Goal: Information Seeking & Learning: Learn about a topic

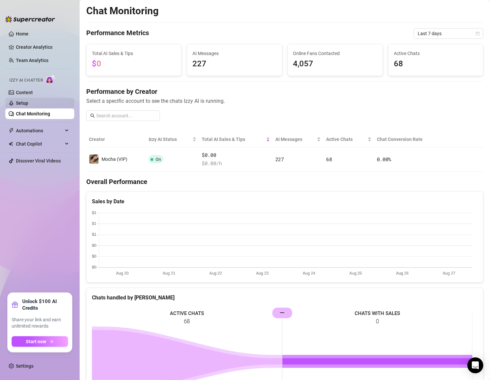
click at [28, 104] on link "Setup" at bounding box center [22, 103] width 12 height 5
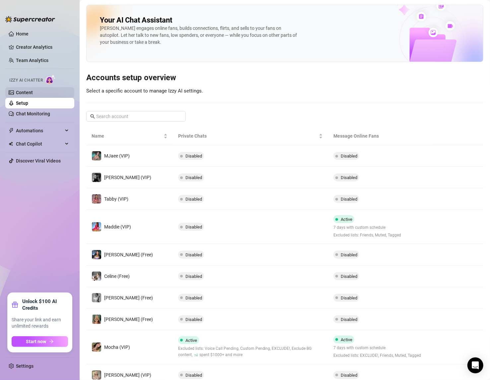
click at [22, 90] on link "Content" at bounding box center [24, 92] width 17 height 5
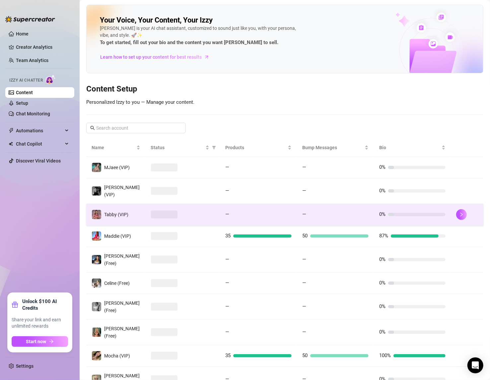
scroll to position [29, 0]
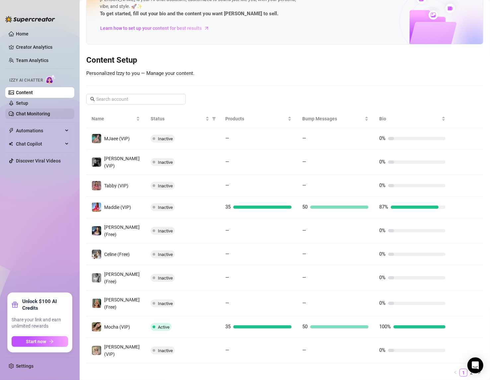
click at [29, 111] on link "Chat Monitoring" at bounding box center [33, 113] width 34 height 5
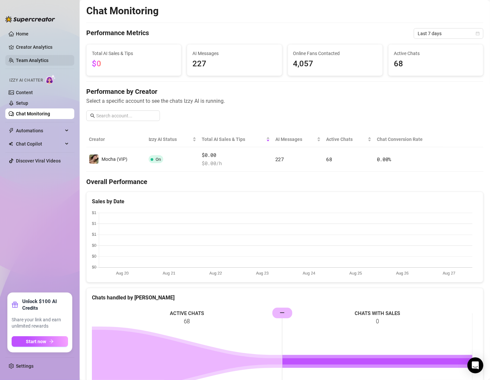
click at [37, 62] on link "Team Analytics" at bounding box center [32, 60] width 33 height 5
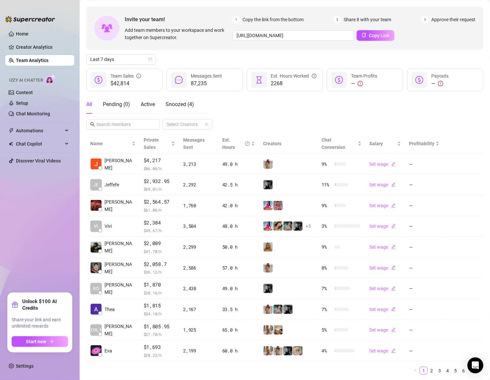
scroll to position [35, 0]
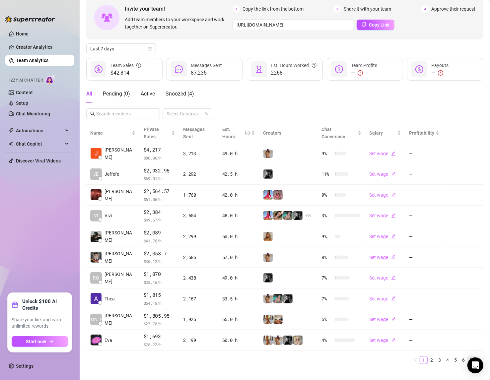
click at [468, 357] on link "7" at bounding box center [471, 360] width 7 height 7
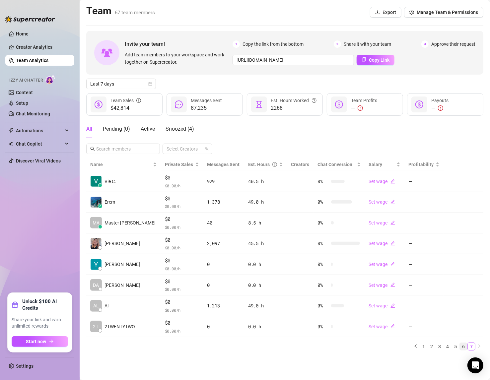
click at [465, 344] on link "6" at bounding box center [463, 346] width 7 height 7
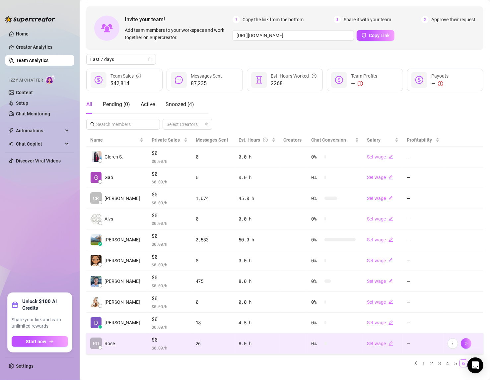
scroll to position [35, 0]
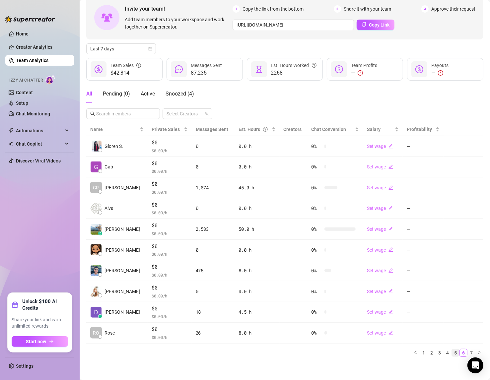
click at [452, 349] on link "5" at bounding box center [455, 352] width 7 height 7
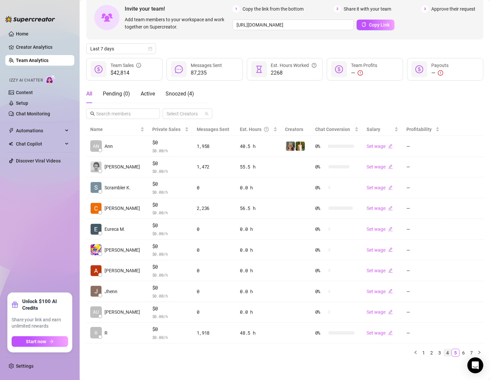
click at [444, 350] on link "4" at bounding box center [447, 352] width 7 height 7
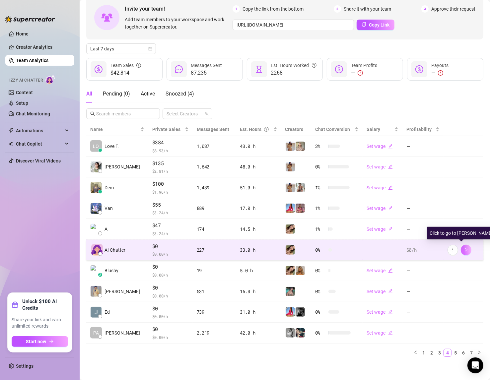
click at [464, 250] on button "button" at bounding box center [466, 250] width 11 height 11
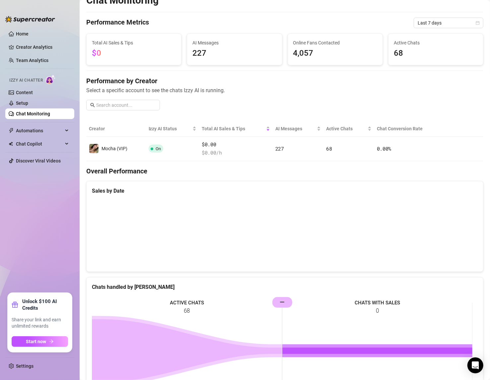
scroll to position [9, 0]
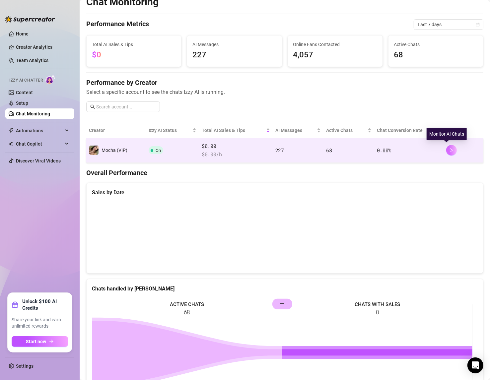
click at [449, 149] on icon "right" at bounding box center [451, 150] width 5 height 5
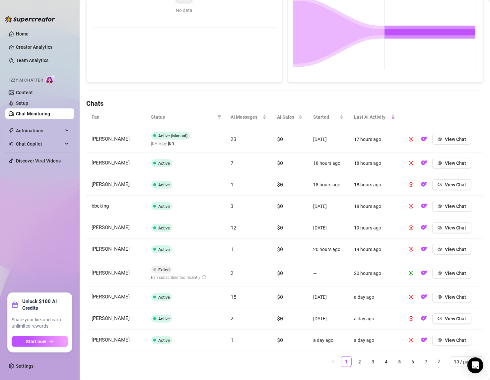
scroll to position [149, 0]
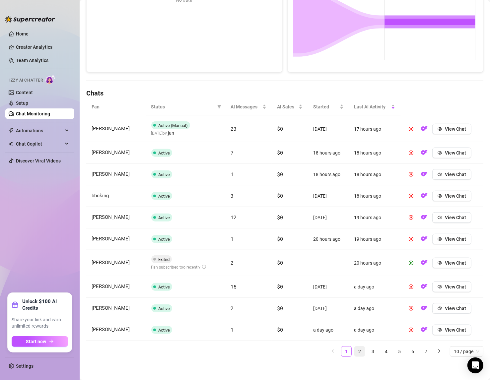
click at [355, 350] on link "2" at bounding box center [360, 352] width 10 height 10
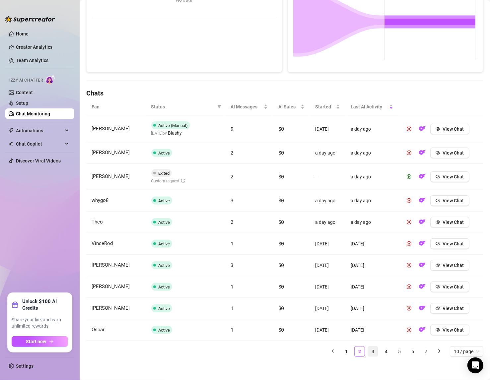
click at [368, 352] on link "3" at bounding box center [373, 352] width 10 height 10
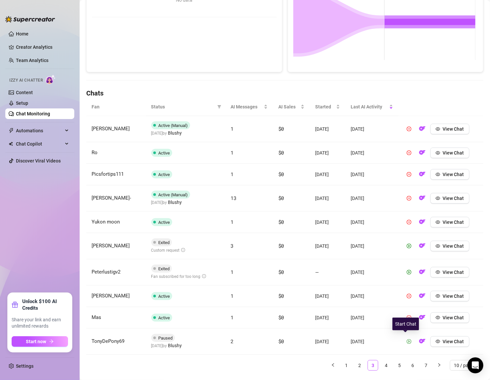
click at [407, 340] on icon "play-circle" at bounding box center [409, 341] width 5 height 5
drag, startPoint x: 380, startPoint y: 358, endPoint x: 345, endPoint y: 356, distance: 35.2
click at [381, 358] on link "4" at bounding box center [386, 361] width 10 height 10
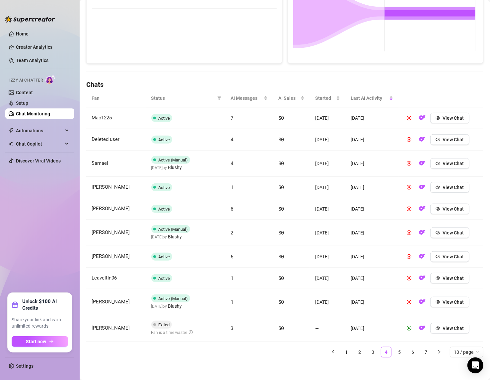
scroll to position [158, 0]
click at [448, 116] on span "View Chat" at bounding box center [453, 117] width 21 height 5
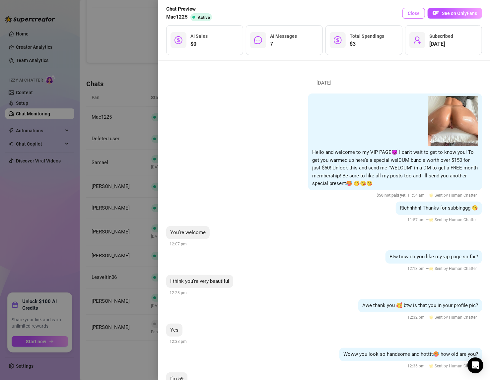
click at [412, 10] on button "Close" at bounding box center [413, 13] width 23 height 11
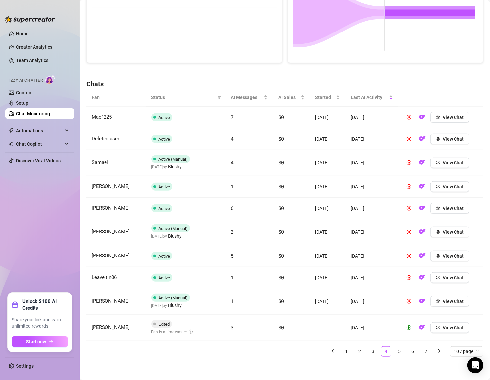
drag, startPoint x: 34, startPoint y: 112, endPoint x: 39, endPoint y: 118, distance: 7.6
click at [34, 112] on link "Chat Monitoring" at bounding box center [33, 113] width 34 height 5
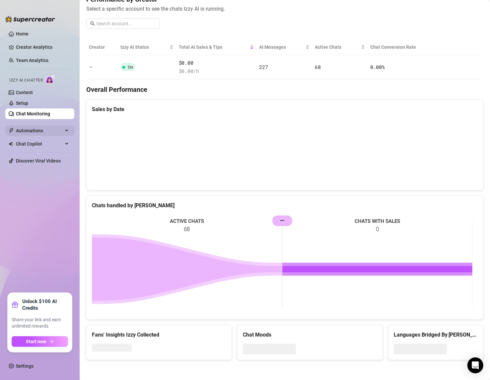
scroll to position [91, 0]
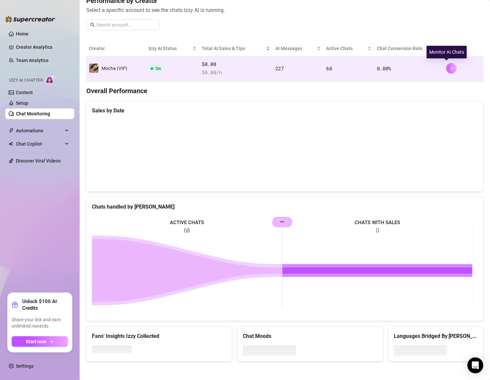
click at [449, 66] on button "button" at bounding box center [451, 68] width 11 height 11
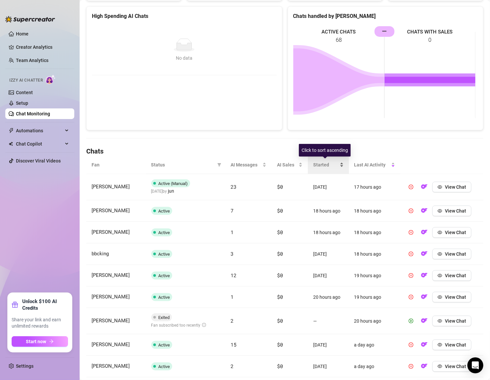
click at [337, 164] on div "Started" at bounding box center [328, 164] width 31 height 7
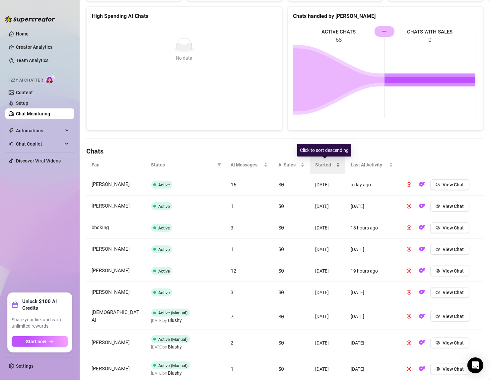
click at [337, 164] on div "Started" at bounding box center [327, 164] width 25 height 7
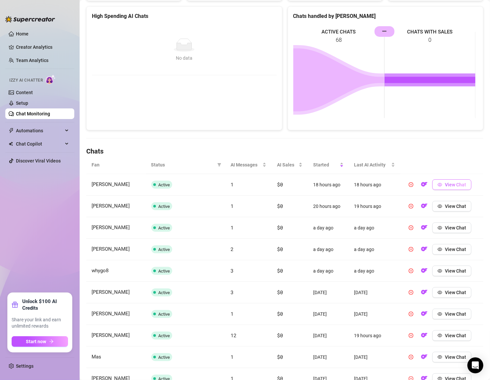
click at [450, 185] on span "View Chat" at bounding box center [455, 184] width 21 height 5
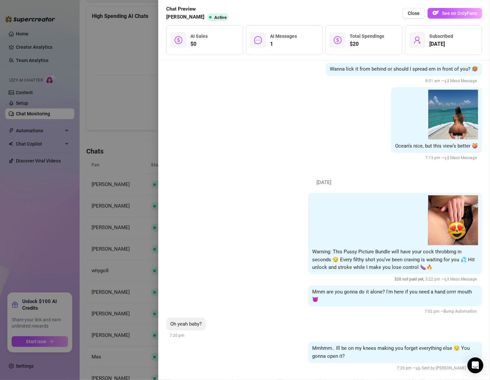
scroll to position [730, 0]
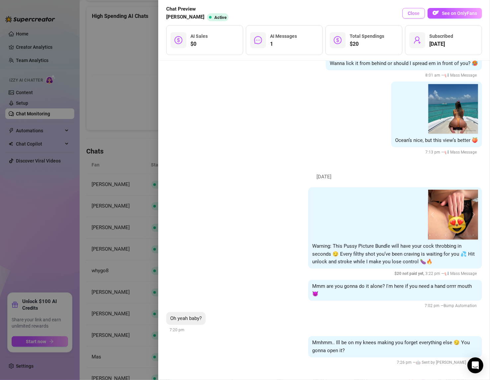
click at [418, 15] on span "Close" at bounding box center [414, 13] width 12 height 5
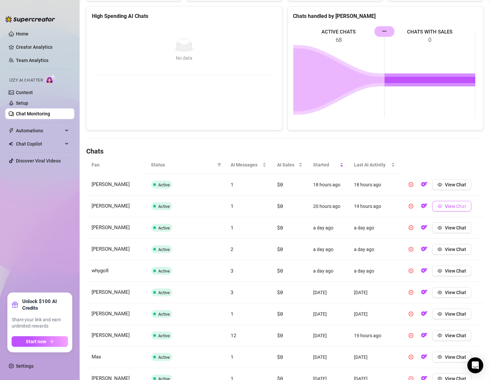
click at [452, 206] on span "View Chat" at bounding box center [455, 206] width 21 height 5
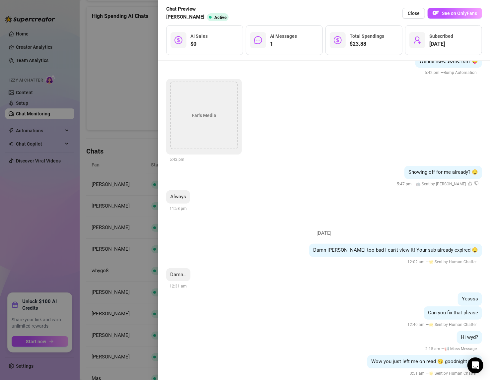
scroll to position [832, 0]
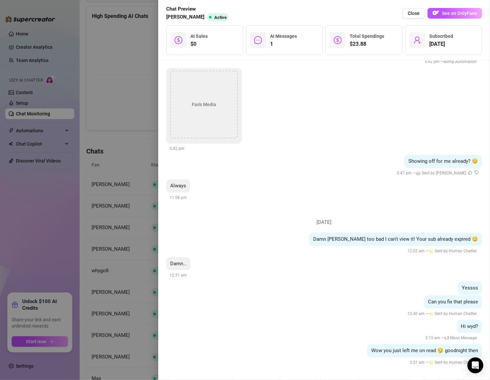
drag, startPoint x: 414, startPoint y: 13, endPoint x: 405, endPoint y: 33, distance: 22.3
click at [414, 13] on span "Close" at bounding box center [414, 13] width 12 height 5
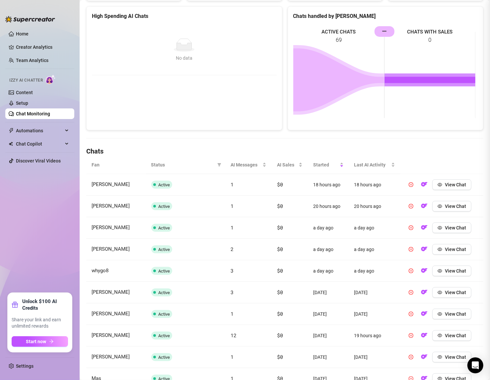
scroll to position [0, 0]
click at [459, 228] on span "View Chat" at bounding box center [455, 227] width 21 height 5
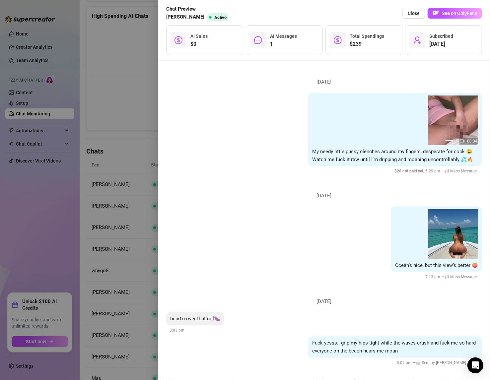
scroll to position [471, 0]
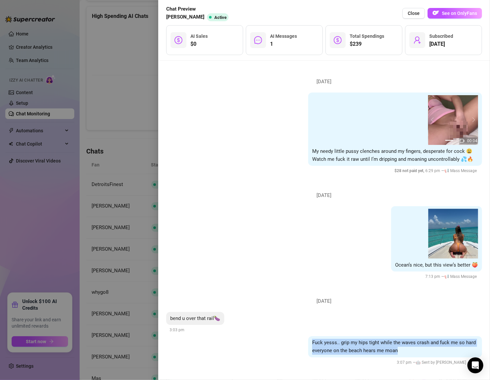
drag, startPoint x: 396, startPoint y: 351, endPoint x: 290, endPoint y: 344, distance: 106.8
click at [290, 344] on div "Fuck yesss.. grip my hips tight while the waves crash and fuck me so hard every…" at bounding box center [324, 351] width 316 height 30
click at [284, 320] on div "bend u over that rail🍆 3:03 pm" at bounding box center [324, 323] width 316 height 22
drag, startPoint x: 416, startPoint y: 14, endPoint x: 356, endPoint y: 49, distance: 69.1
click at [416, 15] on span "Close" at bounding box center [414, 13] width 12 height 5
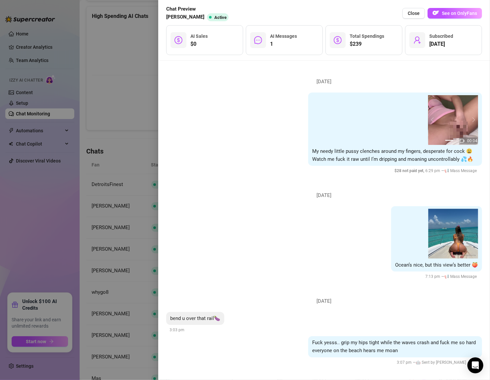
scroll to position [0, 0]
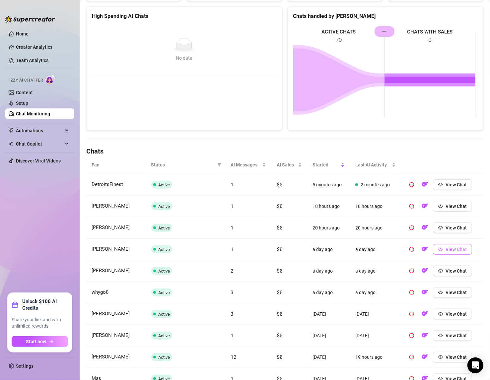
click at [447, 248] on span "View Chat" at bounding box center [456, 249] width 21 height 5
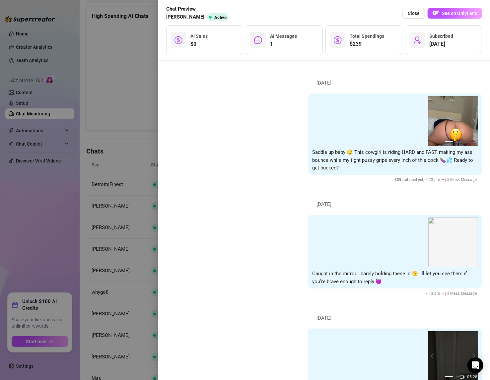
scroll to position [471, 0]
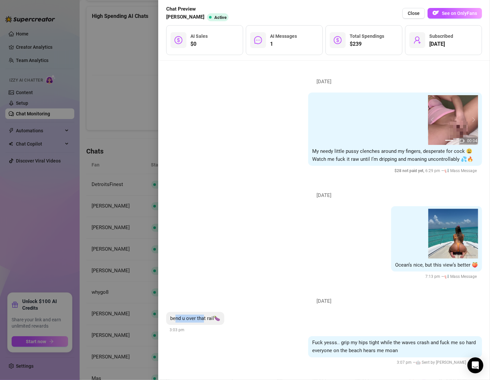
drag, startPoint x: 176, startPoint y: 315, endPoint x: 205, endPoint y: 313, distance: 28.6
click at [205, 314] on div "bend u over that rail🍆" at bounding box center [195, 318] width 58 height 13
drag, startPoint x: 396, startPoint y: 263, endPoint x: 379, endPoint y: 330, distance: 69.2
click at [444, 262] on span "Ocean’s nice, but this view’s better 🍑" at bounding box center [436, 265] width 83 height 6
drag, startPoint x: 402, startPoint y: 351, endPoint x: 295, endPoint y: 332, distance: 108.4
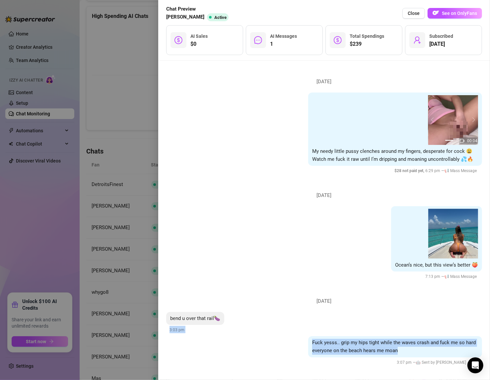
click at [295, 332] on li "[DATE] bend u over that rail🍆 3:03 pm Fuck yesss.. grip my hips tight while the…" at bounding box center [324, 330] width 316 height 86
click at [272, 327] on div "bend u over that rail🍆 3:03 pm" at bounding box center [324, 323] width 316 height 22
drag, startPoint x: 170, startPoint y: 316, endPoint x: 198, endPoint y: 316, distance: 28.5
click at [198, 316] on div "bend u over that rail🍆" at bounding box center [195, 318] width 58 height 13
click at [210, 341] on div "Fuck yesss.. grip my hips tight while the waves crash and fuck me so hard every…" at bounding box center [324, 351] width 316 height 30
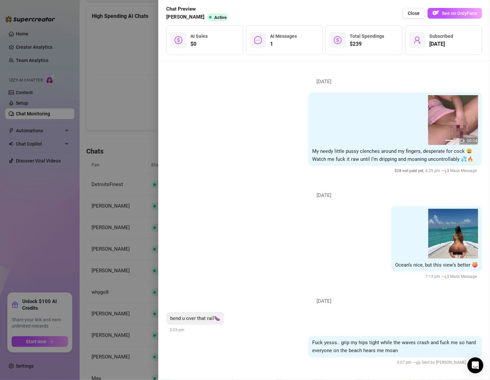
click at [415, 13] on span "Close" at bounding box center [414, 13] width 12 height 5
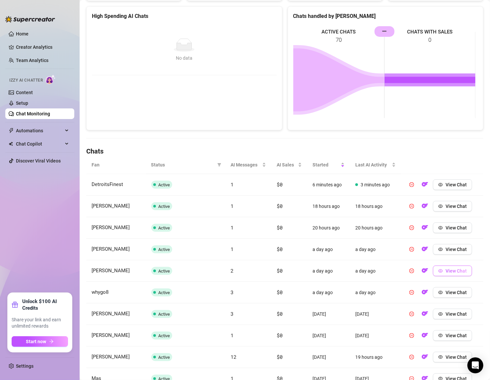
click at [454, 270] on span "View Chat" at bounding box center [456, 270] width 21 height 5
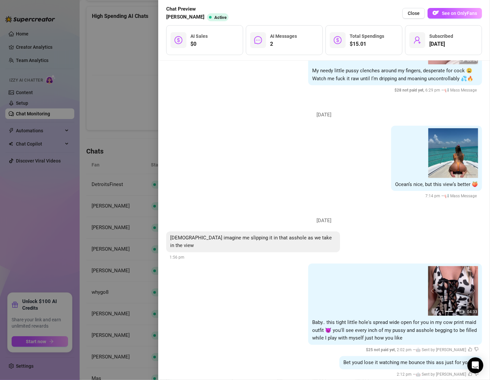
scroll to position [556, 0]
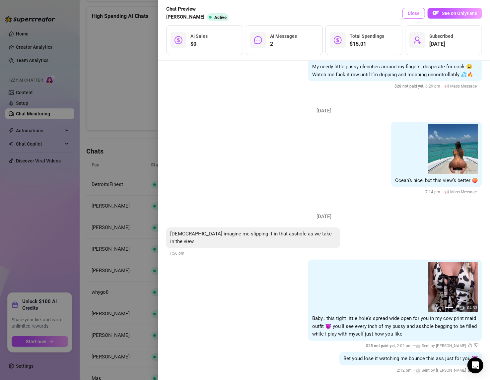
click at [412, 13] on span "Close" at bounding box center [414, 13] width 12 height 5
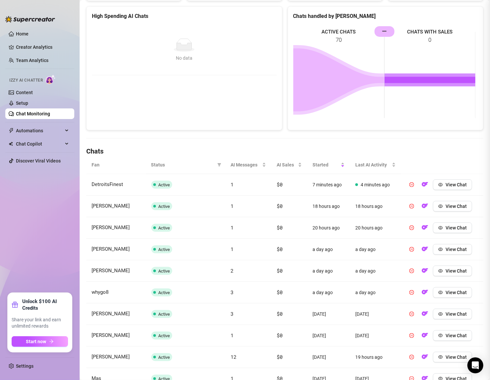
scroll to position [0, 0]
click at [450, 293] on span "View Chat" at bounding box center [456, 292] width 21 height 5
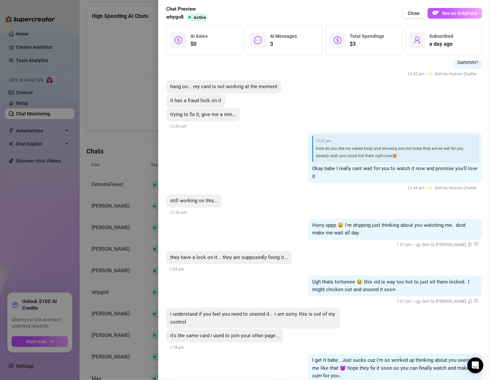
scroll to position [805, 0]
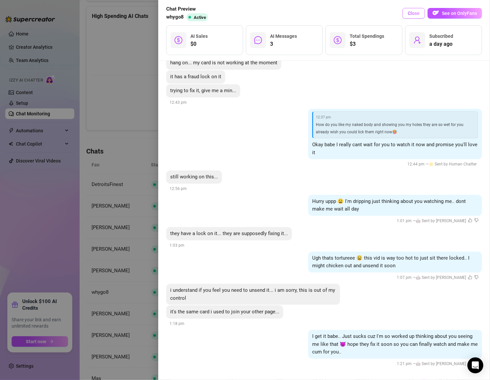
click at [412, 15] on span "Close" at bounding box center [414, 13] width 12 height 5
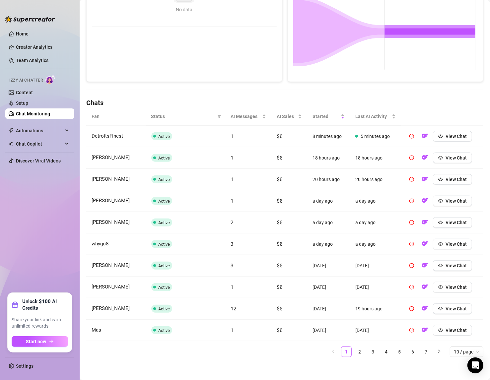
scroll to position [140, 0]
click at [450, 263] on span "View Chat" at bounding box center [456, 265] width 21 height 5
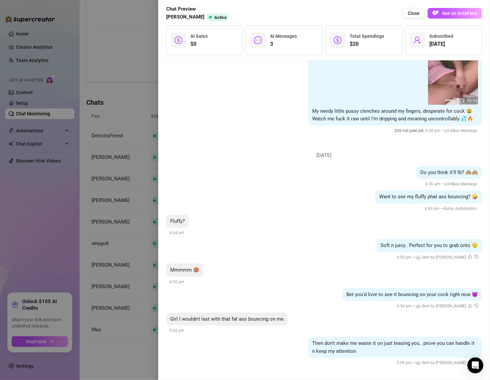
scroll to position [634, 0]
drag, startPoint x: 357, startPoint y: 347, endPoint x: 321, endPoint y: 338, distance: 36.9
click at [321, 338] on div "Then don't make me waste it on just teasing you.. prove you can handle it n kee…" at bounding box center [395, 347] width 174 height 21
click at [268, 351] on div "Then don't make me waste it on just teasing you.. prove you can handle it n kee…" at bounding box center [324, 352] width 316 height 30
click at [418, 13] on span "Close" at bounding box center [414, 13] width 12 height 5
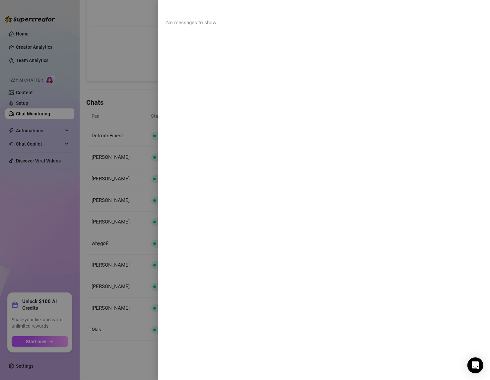
scroll to position [0, 0]
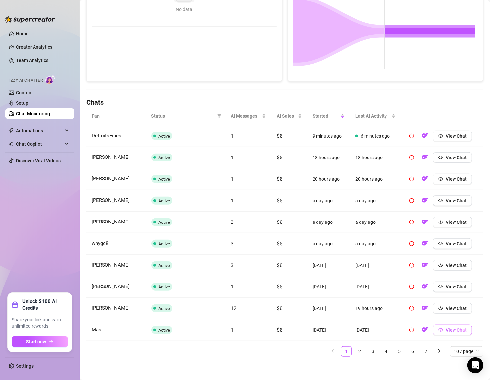
click at [453, 329] on span "View Chat" at bounding box center [456, 329] width 21 height 5
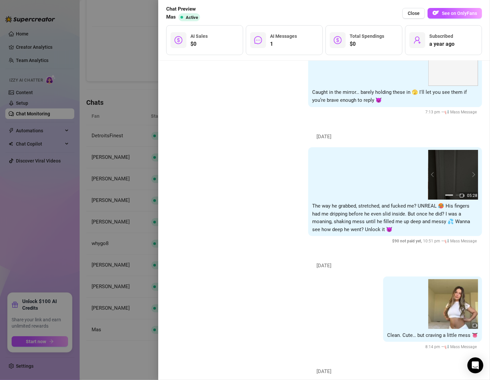
scroll to position [329, 0]
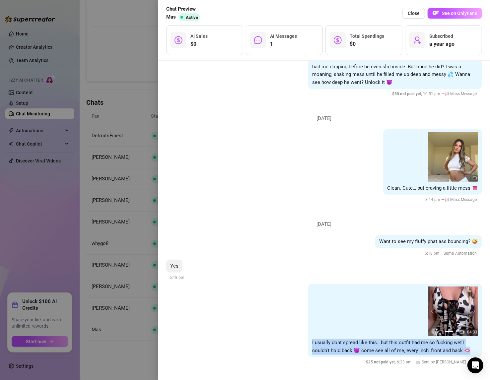
drag, startPoint x: 306, startPoint y: 341, endPoint x: 453, endPoint y: 352, distance: 147.7
click at [469, 352] on div "00:04 04:33 00:04 04:33 00:04 1 2 I usually dont spread like this.. but this ou…" at bounding box center [395, 320] width 174 height 73
click at [263, 346] on div "00:04 04:33 00:04 04:33 00:04 1 2 I usually dont spread like this.. but this ou…" at bounding box center [324, 325] width 316 height 82
click at [414, 15] on span "Close" at bounding box center [414, 13] width 12 height 5
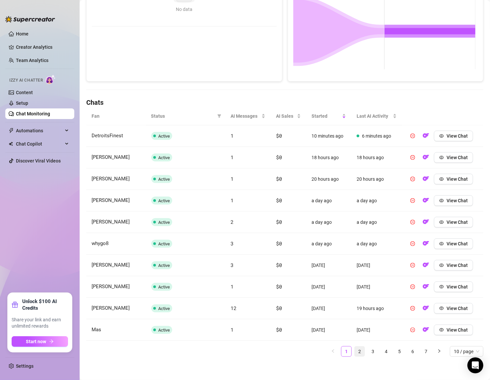
click at [355, 351] on link "2" at bounding box center [360, 352] width 10 height 10
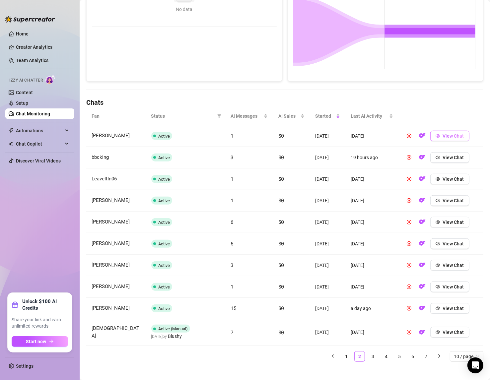
click at [444, 136] on span "View Chat" at bounding box center [453, 135] width 21 height 5
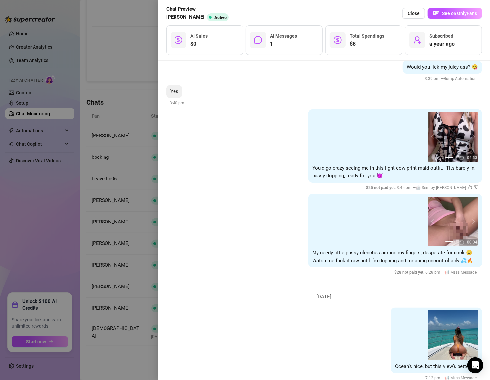
scroll to position [533, 0]
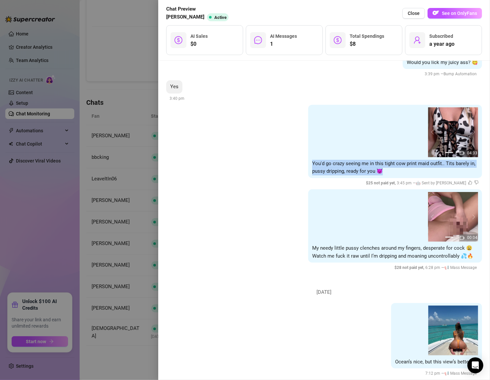
drag, startPoint x: 358, startPoint y: 174, endPoint x: 288, endPoint y: 155, distance: 72.2
click at [295, 162] on div "00:04 04:33 00:04 04:33 00:04 1 2 You'd go crazy seeing me in this tight cow pr…" at bounding box center [324, 146] width 316 height 82
click at [233, 137] on div "00:04 04:33 00:04 04:33 00:04 1 2 You'd go crazy seeing me in this tight cow pr…" at bounding box center [324, 146] width 316 height 82
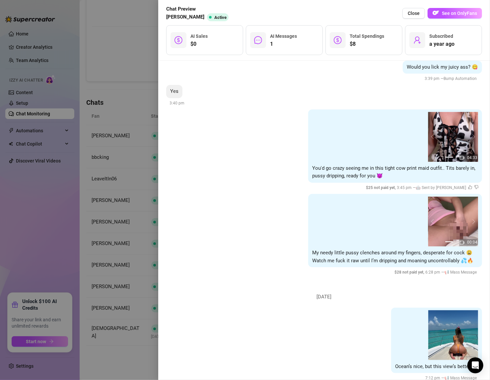
scroll to position [531, 0]
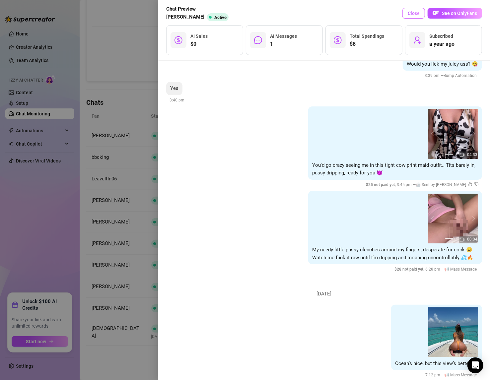
click at [416, 12] on span "Close" at bounding box center [414, 13] width 12 height 5
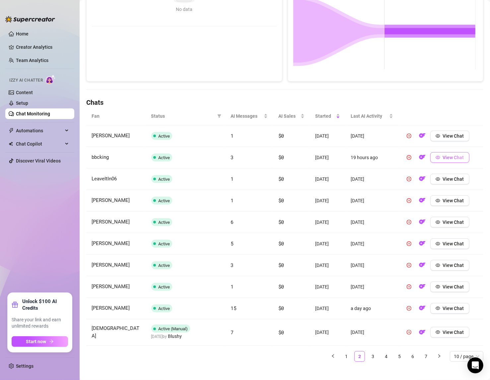
click at [452, 155] on span "View Chat" at bounding box center [453, 157] width 21 height 5
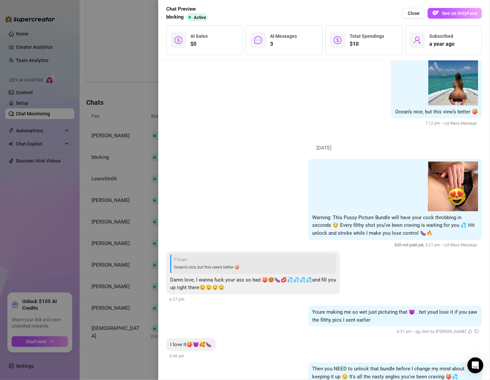
scroll to position [1261, 0]
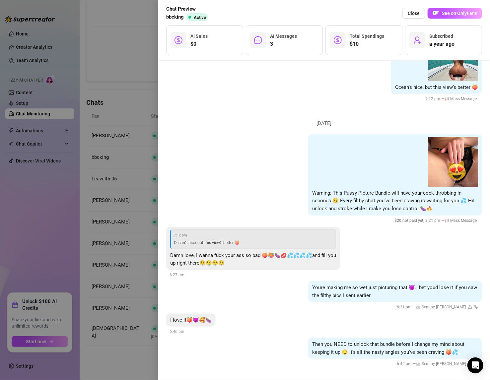
drag, startPoint x: 414, startPoint y: 13, endPoint x: 381, endPoint y: 49, distance: 49.1
click at [414, 14] on span "Close" at bounding box center [414, 13] width 12 height 5
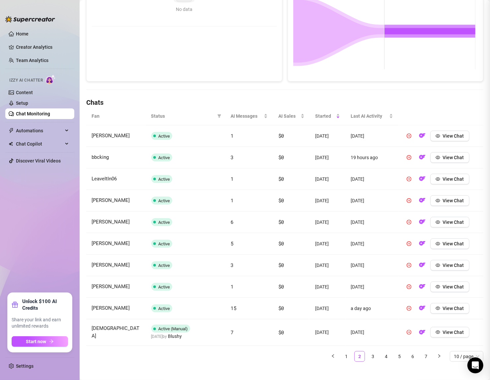
scroll to position [0, 0]
click at [444, 278] on td "View Chat" at bounding box center [440, 287] width 85 height 22
click at [443, 286] on span "View Chat" at bounding box center [453, 286] width 21 height 5
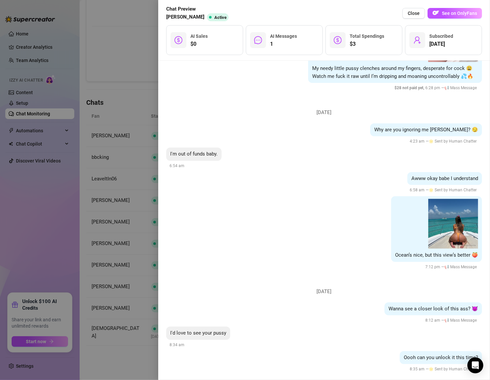
scroll to position [1848, 0]
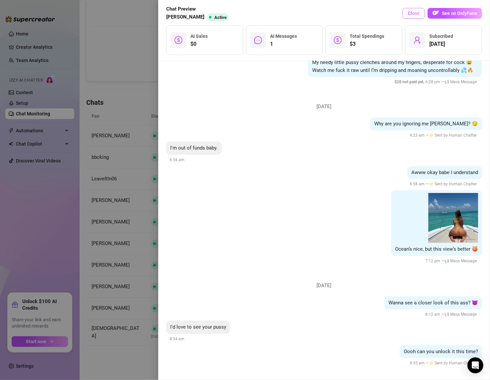
click at [414, 13] on span "Close" at bounding box center [414, 13] width 12 height 5
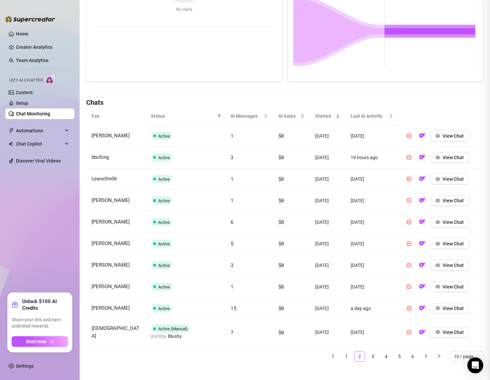
scroll to position [0, 0]
click at [445, 306] on span "View Chat" at bounding box center [453, 308] width 21 height 5
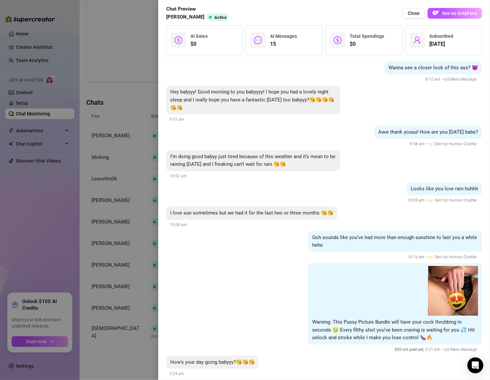
scroll to position [1606, 0]
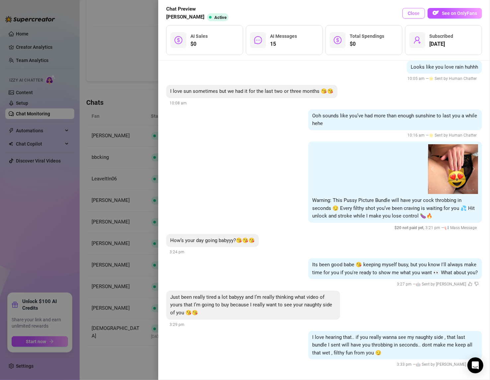
click at [416, 14] on span "Close" at bounding box center [414, 13] width 12 height 5
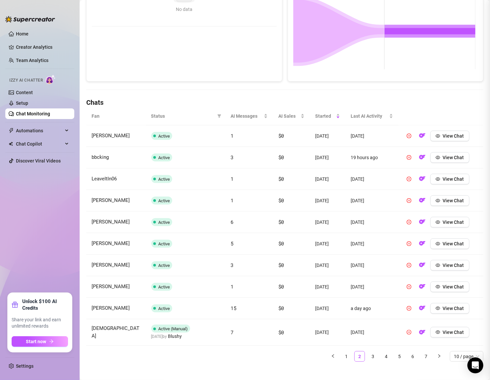
scroll to position [0, 0]
click at [369, 355] on link "3" at bounding box center [373, 357] width 10 height 10
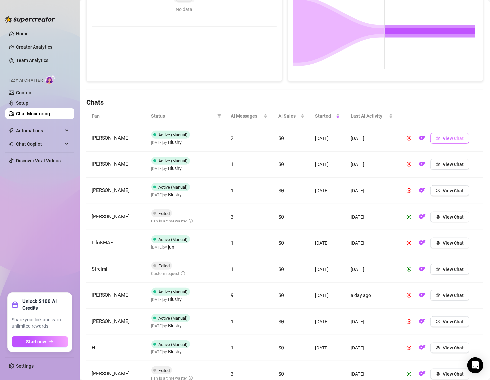
click at [451, 137] on span "View Chat" at bounding box center [453, 138] width 21 height 5
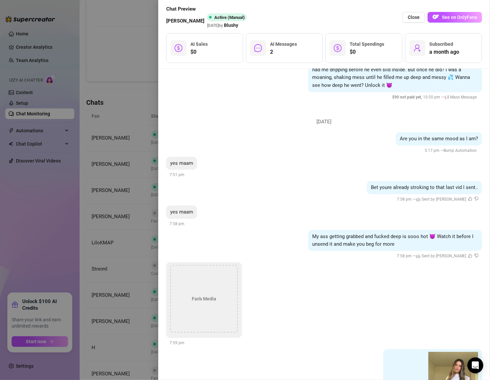
scroll to position [354, 0]
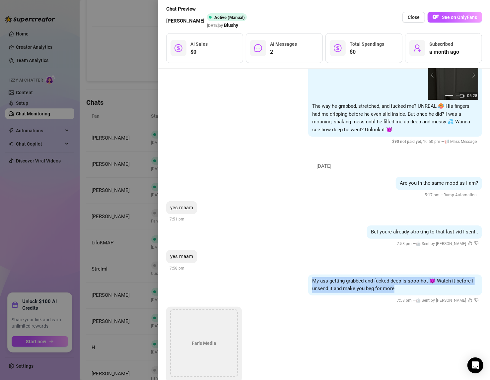
drag, startPoint x: 379, startPoint y: 289, endPoint x: 305, endPoint y: 284, distance: 74.5
click at [308, 284] on div "My ass getting grabbed and fucked deep is sooo hot 😈 Watch it before I unsend i…" at bounding box center [395, 285] width 174 height 21
click at [308, 259] on div "yes maam 7:58 pm" at bounding box center [324, 261] width 316 height 22
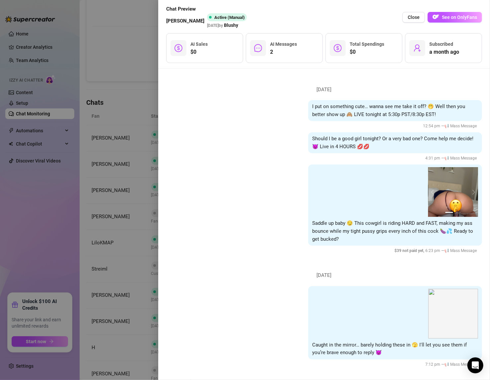
scroll to position [0, 0]
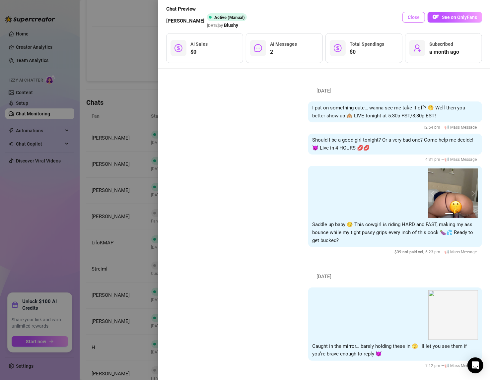
drag, startPoint x: 410, startPoint y: 19, endPoint x: 404, endPoint y: 20, distance: 6.1
click at [410, 19] on span "Close" at bounding box center [414, 17] width 12 height 5
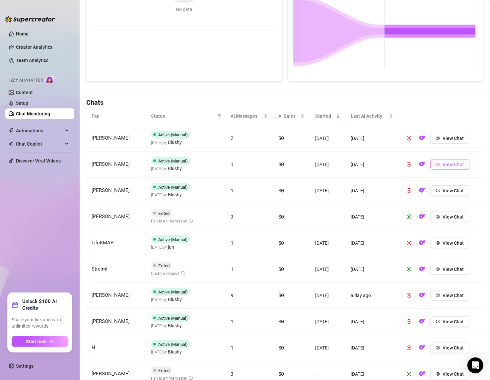
click at [443, 163] on span "View Chat" at bounding box center [453, 164] width 21 height 5
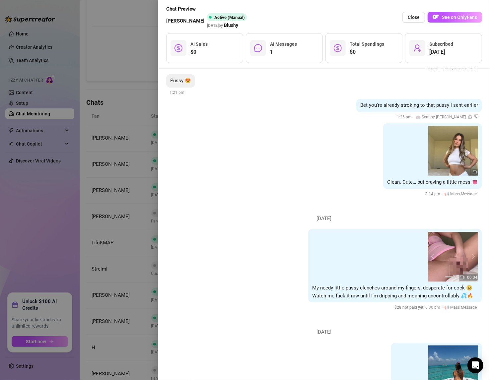
scroll to position [467, 0]
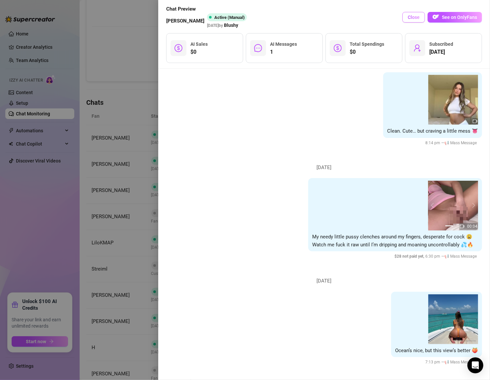
click at [414, 20] on button "Close" at bounding box center [413, 17] width 23 height 11
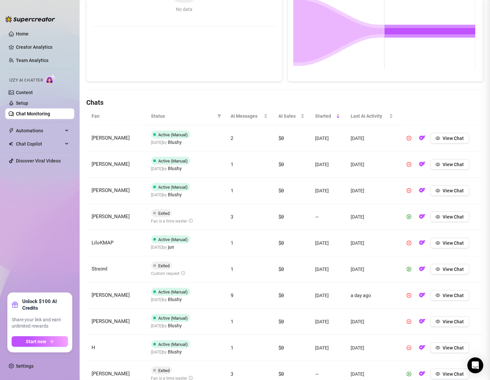
scroll to position [0, 0]
click at [443, 190] on span "View Chat" at bounding box center [453, 190] width 21 height 5
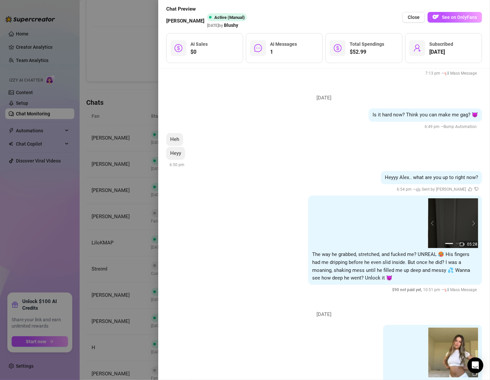
scroll to position [282, 0]
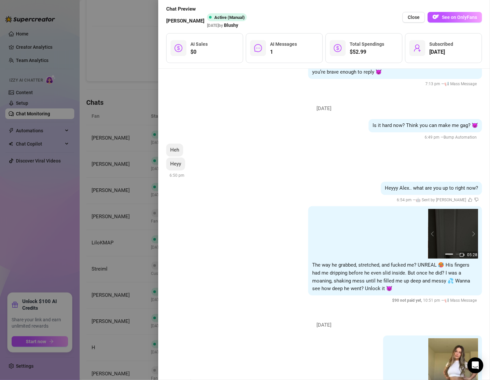
drag, startPoint x: 411, startPoint y: 18, endPoint x: 409, endPoint y: 24, distance: 5.9
click at [411, 18] on span "Close" at bounding box center [414, 17] width 12 height 5
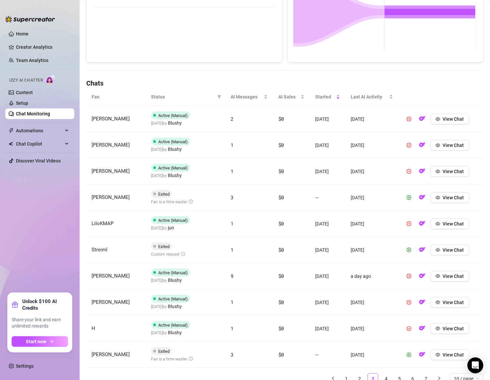
scroll to position [186, 0]
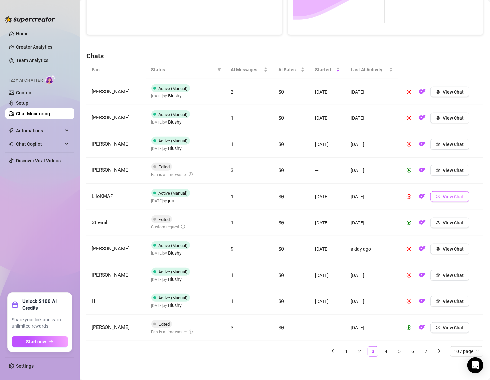
click at [458, 196] on span "View Chat" at bounding box center [453, 196] width 21 height 5
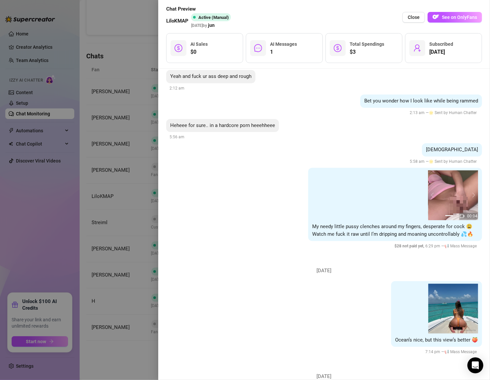
scroll to position [1901, 0]
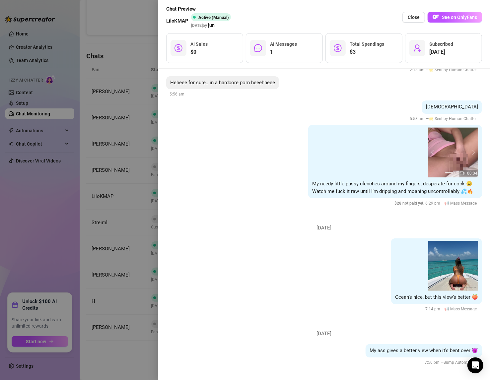
click at [414, 17] on span "Close" at bounding box center [414, 17] width 12 height 5
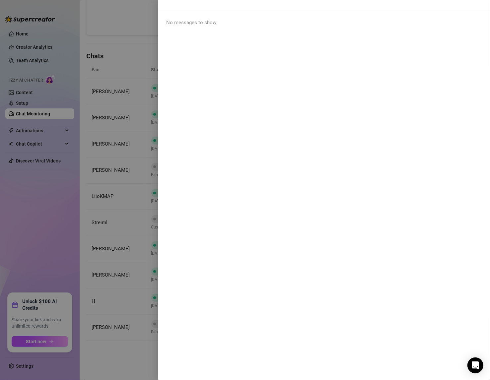
scroll to position [0, 0]
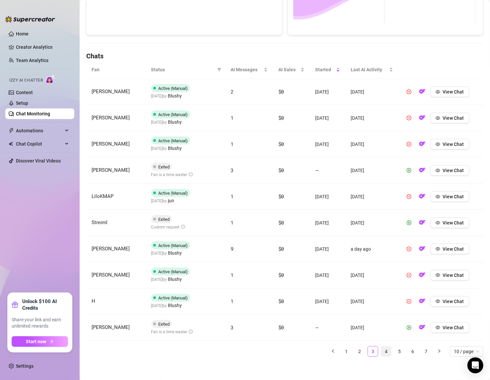
click at [381, 350] on link "4" at bounding box center [386, 352] width 10 height 10
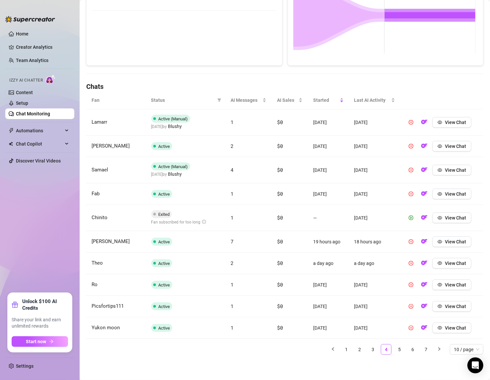
scroll to position [154, 0]
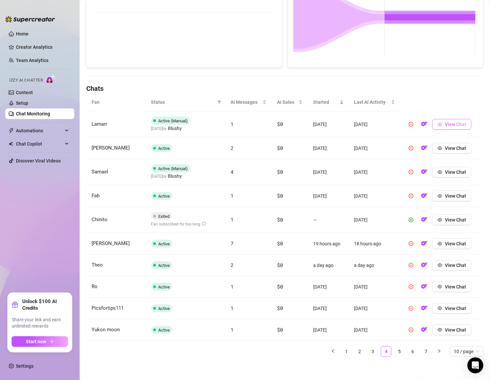
click at [448, 124] on span "View Chat" at bounding box center [455, 124] width 21 height 5
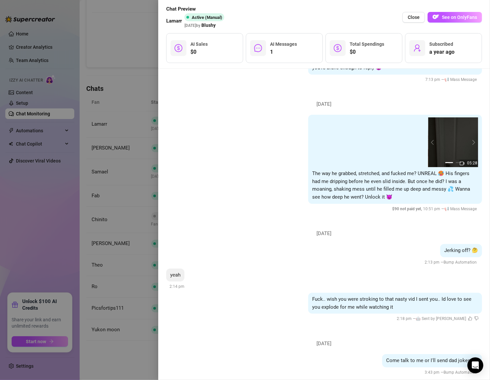
scroll to position [297, 0]
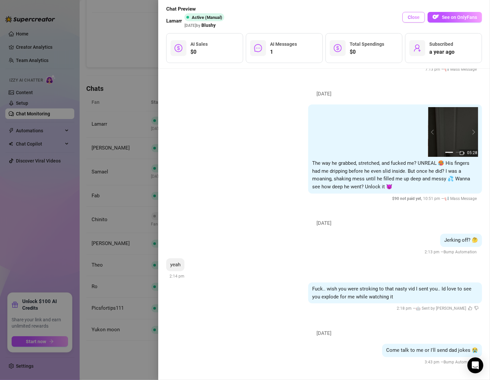
click at [411, 15] on span "Close" at bounding box center [414, 17] width 12 height 5
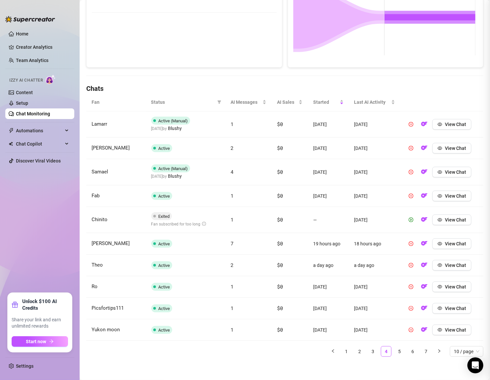
scroll to position [0, 0]
click at [453, 265] on span "View Chat" at bounding box center [455, 265] width 21 height 5
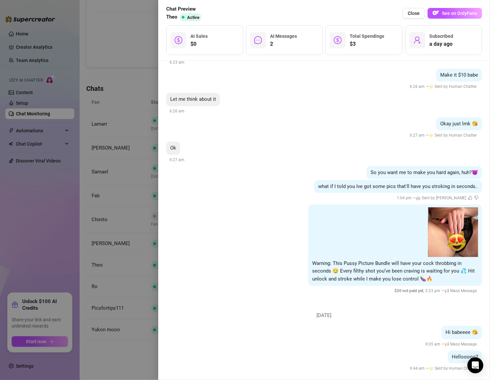
scroll to position [1102, 0]
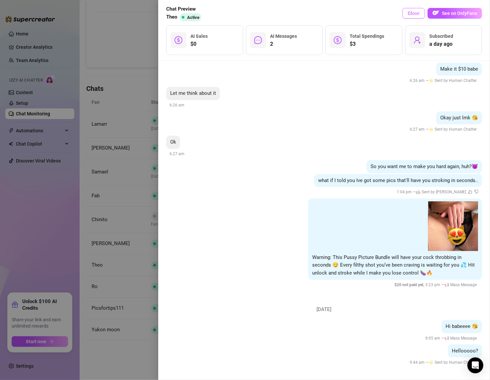
click at [413, 11] on span "Close" at bounding box center [414, 13] width 12 height 5
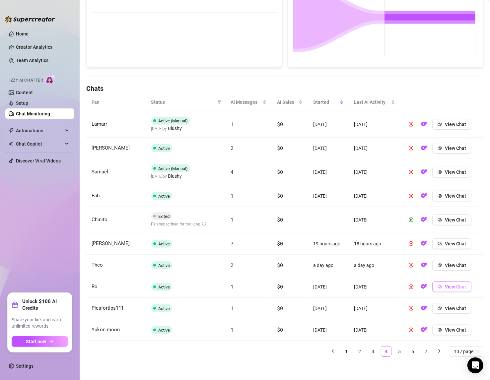
click at [452, 286] on span "View Chat" at bounding box center [455, 286] width 21 height 5
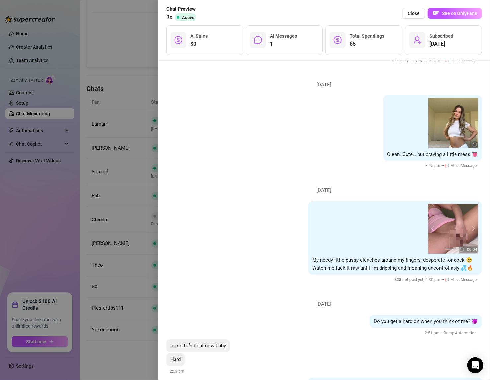
scroll to position [412, 0]
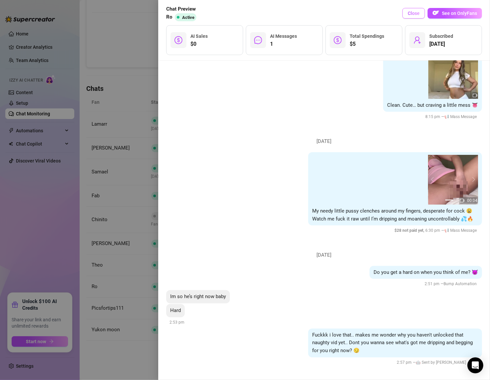
click at [411, 13] on span "Close" at bounding box center [414, 13] width 12 height 5
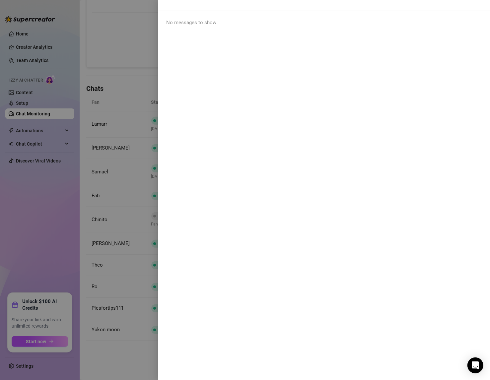
scroll to position [0, 0]
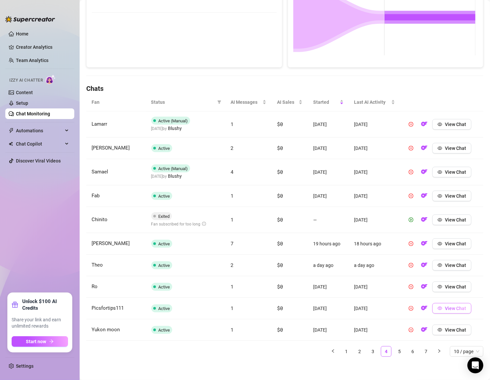
click at [452, 307] on span "View Chat" at bounding box center [455, 308] width 21 height 5
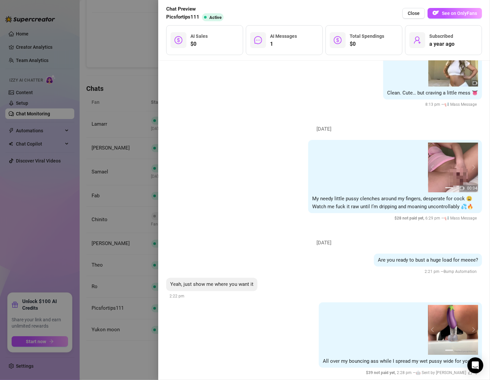
scroll to position [435, 0]
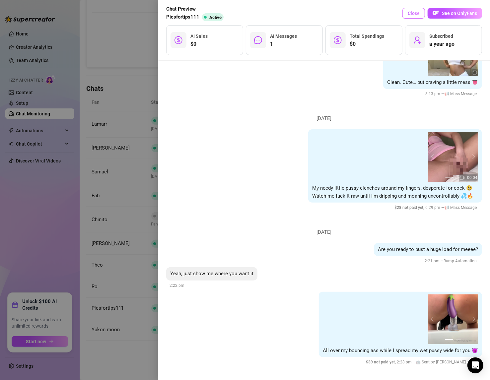
click at [413, 13] on span "Close" at bounding box center [414, 13] width 12 height 5
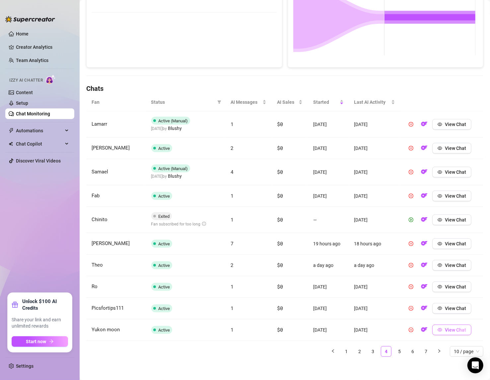
click at [453, 327] on span "View Chat" at bounding box center [455, 329] width 21 height 5
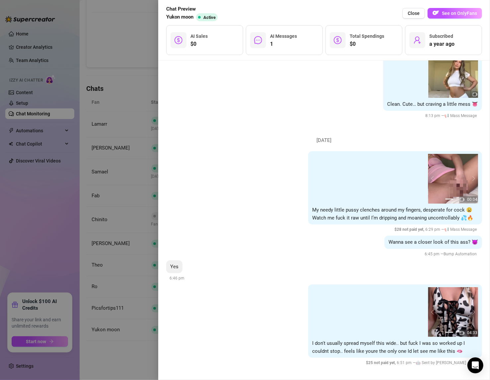
scroll to position [413, 0]
drag, startPoint x: 412, startPoint y: 14, endPoint x: 400, endPoint y: 26, distance: 17.1
click at [412, 14] on span "Close" at bounding box center [414, 13] width 12 height 5
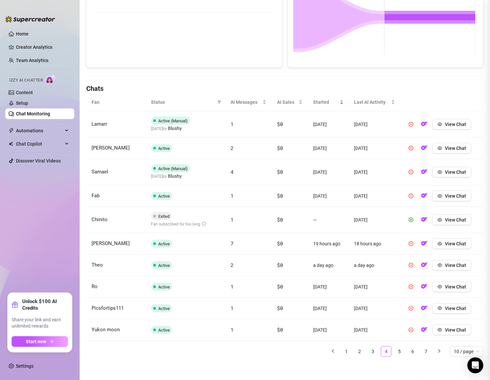
scroll to position [0, 0]
click at [28, 103] on link "Setup" at bounding box center [22, 103] width 12 height 5
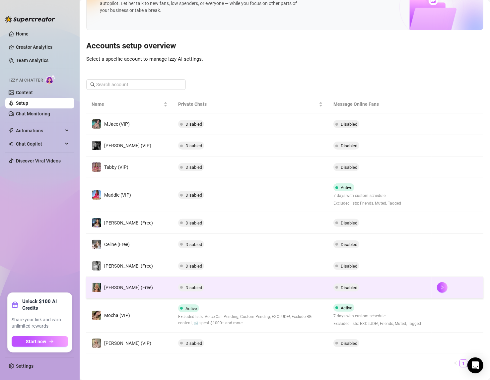
scroll to position [42, 0]
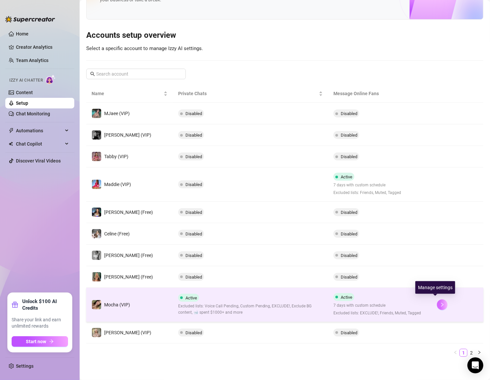
click at [440, 304] on icon "right" at bounding box center [442, 305] width 5 height 5
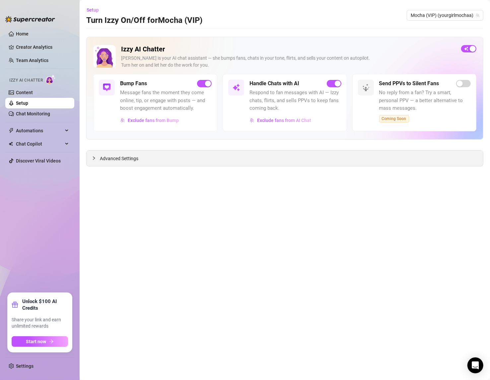
click at [147, 157] on div "Advanced Settings" at bounding box center [285, 159] width 396 height 16
click at [94, 157] on icon "collapsed" at bounding box center [94, 158] width 4 height 4
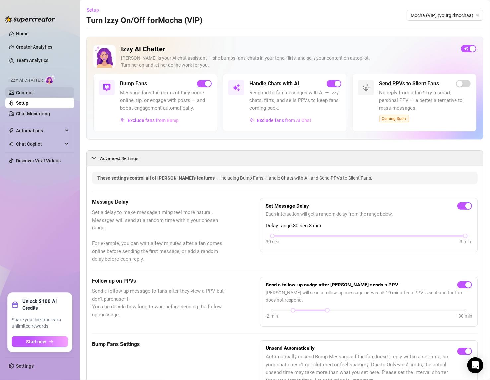
click at [23, 90] on link "Content" at bounding box center [24, 92] width 17 height 5
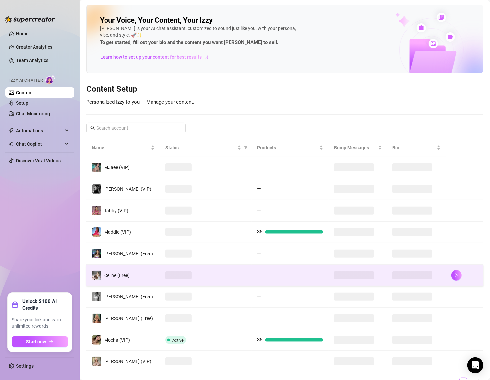
scroll to position [29, 0]
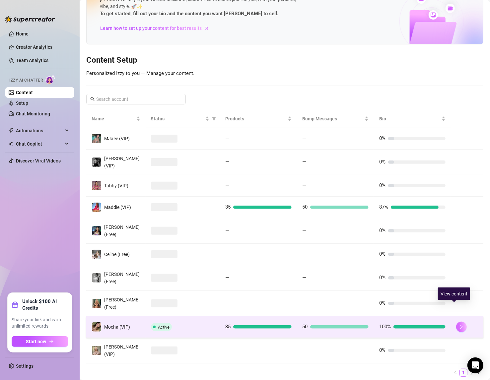
click at [456, 322] on button "button" at bounding box center [461, 327] width 11 height 11
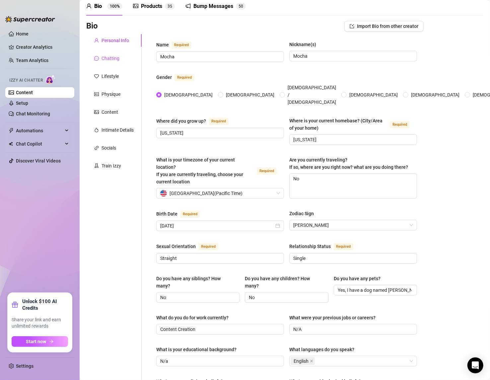
click at [110, 55] on div "Chatting" at bounding box center [111, 58] width 18 height 7
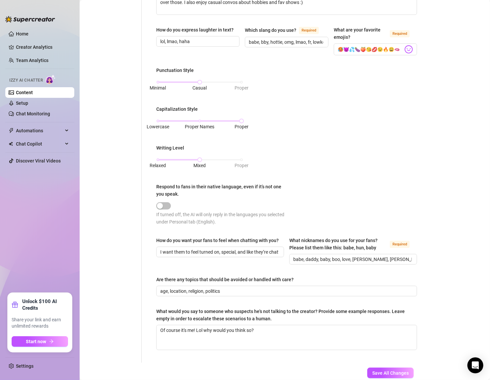
scroll to position [167, 0]
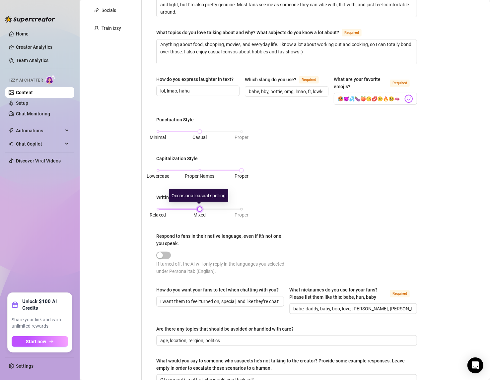
drag, startPoint x: 231, startPoint y: 208, endPoint x: 198, endPoint y: 209, distance: 32.5
click at [198, 209] on div at bounding box center [199, 209] width 3 height 3
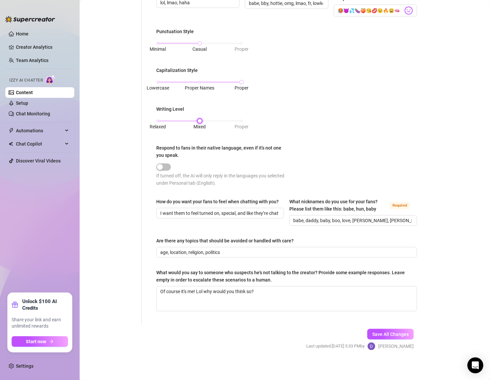
scroll to position [0, 0]
